Goal: Find specific page/section: Find specific page/section

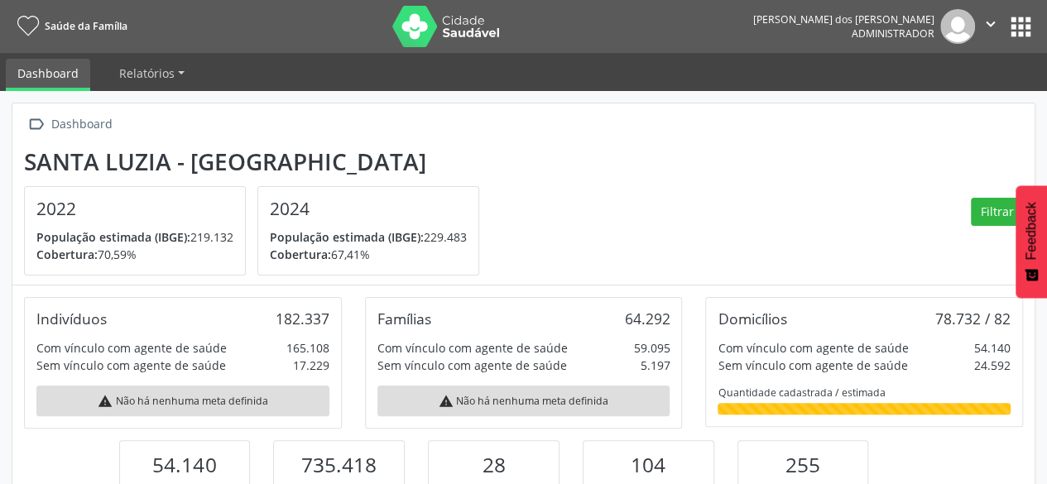
click at [1032, 26] on button "apps" at bounding box center [1020, 26] width 29 height 29
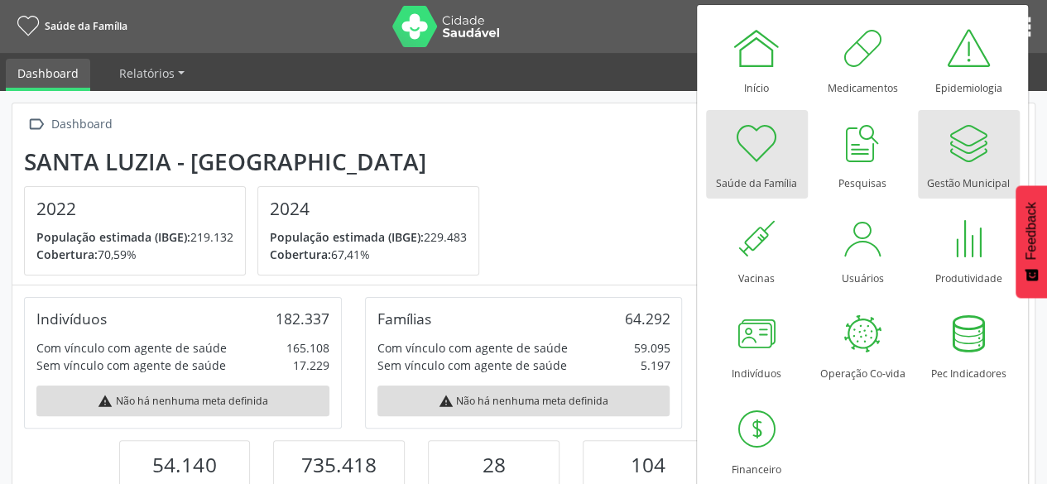
click at [962, 141] on div at bounding box center [968, 143] width 50 height 50
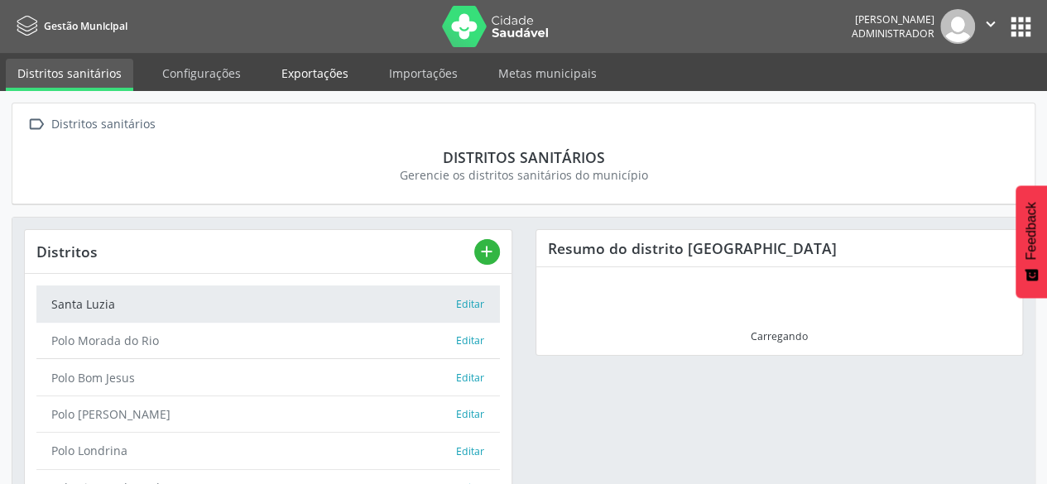
click at [333, 65] on link "Exportações" at bounding box center [315, 73] width 90 height 29
